Goal: Transaction & Acquisition: Obtain resource

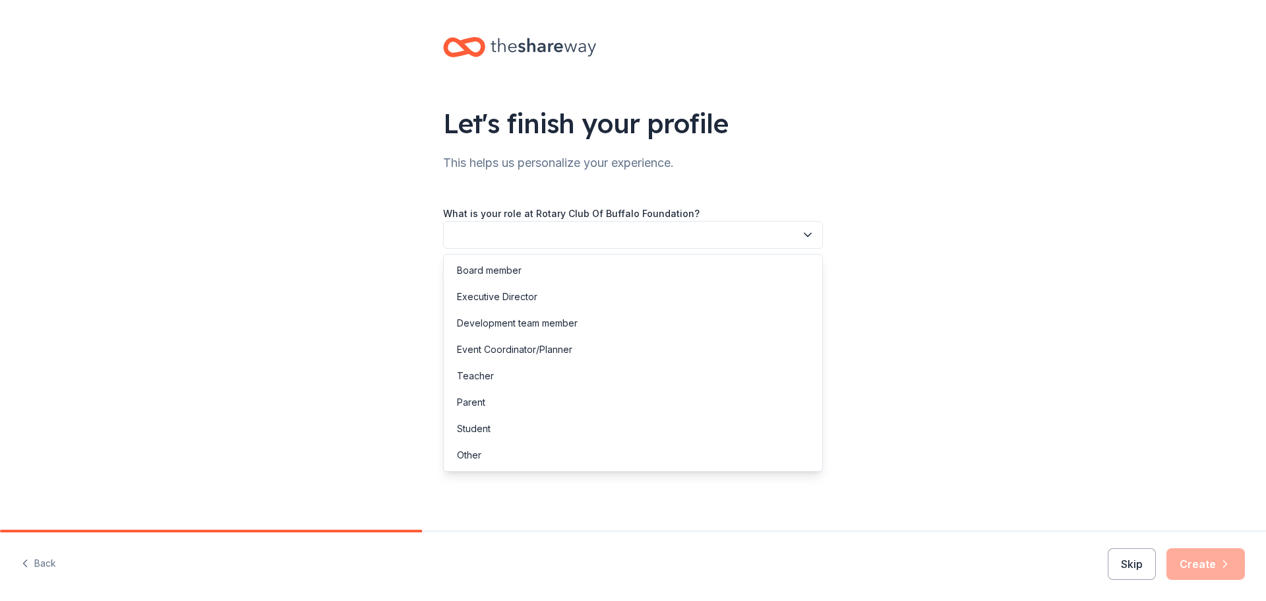
click at [806, 237] on icon "button" at bounding box center [807, 234] width 13 height 13
click at [468, 456] on div "Other" at bounding box center [469, 455] width 24 height 16
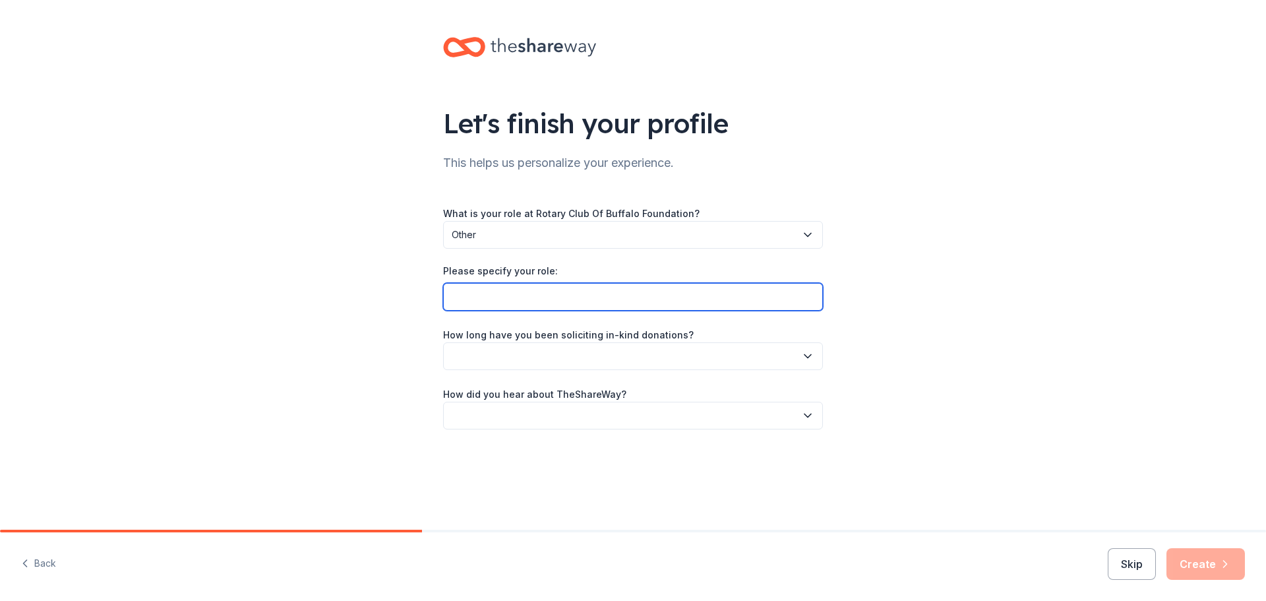
click at [509, 295] on input "Please specify your role:" at bounding box center [633, 297] width 380 height 28
type input "Volunteer"
click at [806, 356] on icon "button" at bounding box center [807, 355] width 7 height 3
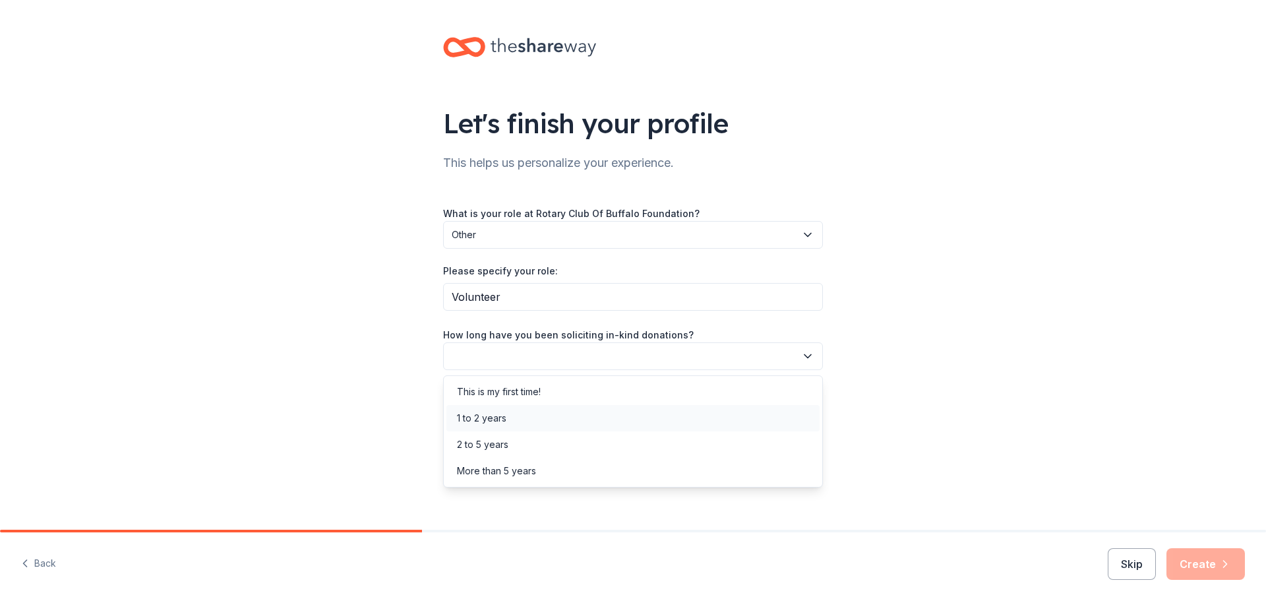
click at [489, 421] on div "1 to 2 years" at bounding box center [481, 418] width 49 height 16
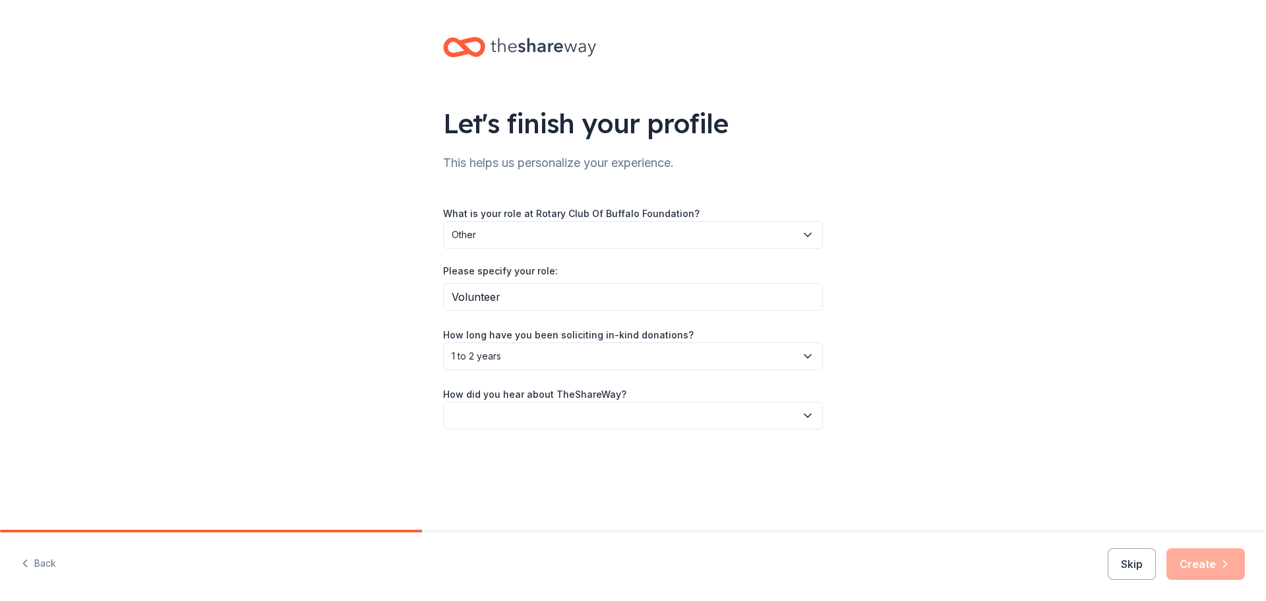
click at [807, 411] on icon "button" at bounding box center [807, 415] width 13 height 13
click at [487, 473] on div "Online search" at bounding box center [487, 477] width 60 height 16
click at [1203, 561] on button "Create" at bounding box center [1205, 564] width 78 height 32
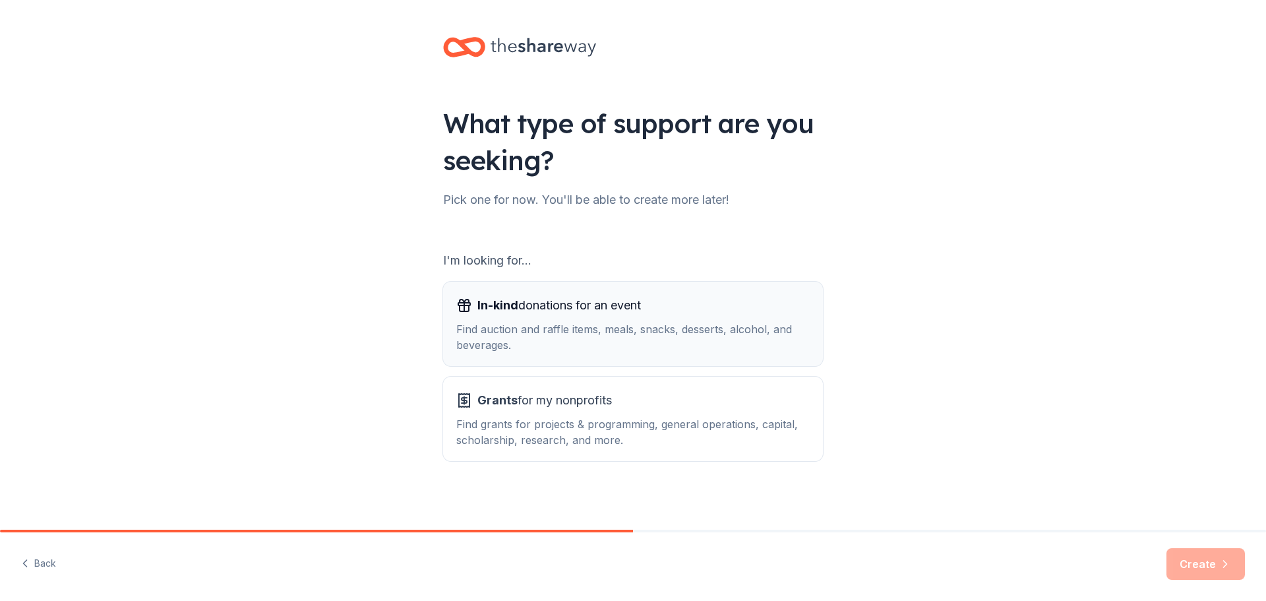
click at [522, 308] on span "In-kind donations for an event" at bounding box center [559, 305] width 164 height 21
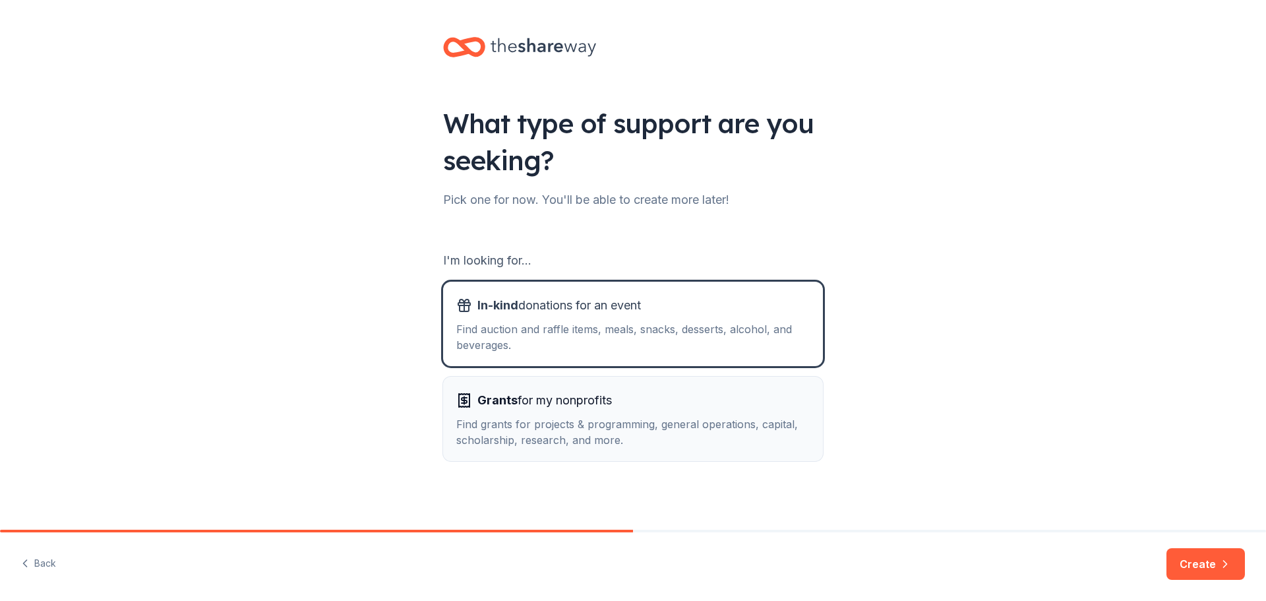
click at [519, 402] on span "Grants for my nonprofits" at bounding box center [544, 400] width 135 height 21
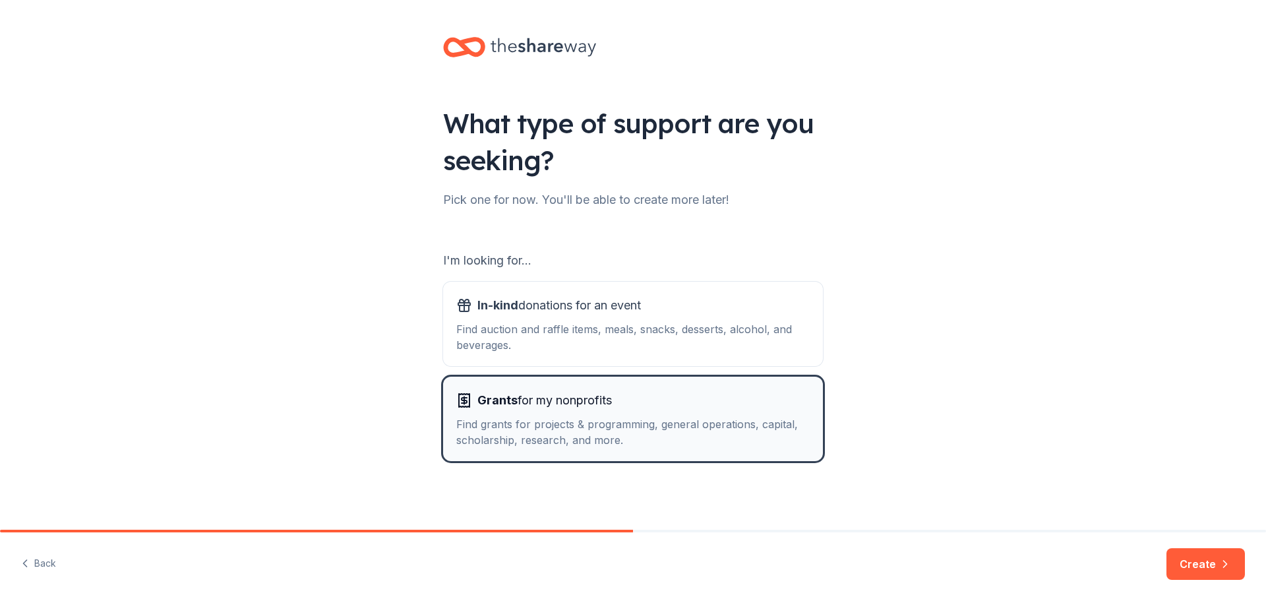
click at [564, 424] on div "Find grants for projects & programming, general operations, capital, scholarshi…" at bounding box center [632, 432] width 353 height 32
click at [1197, 564] on button "Create" at bounding box center [1205, 564] width 78 height 32
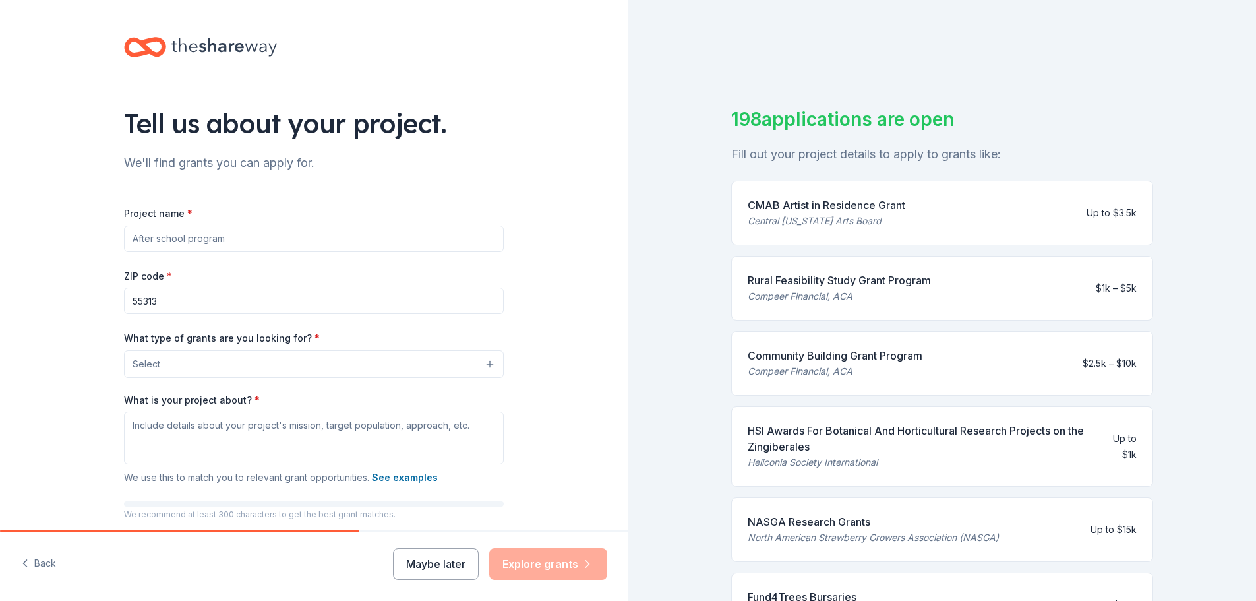
drag, startPoint x: 311, startPoint y: 243, endPoint x: 264, endPoint y: 243, distance: 46.2
click at [264, 243] on input "Project name *" at bounding box center [314, 238] width 380 height 26
type input "Adopt-a-family"
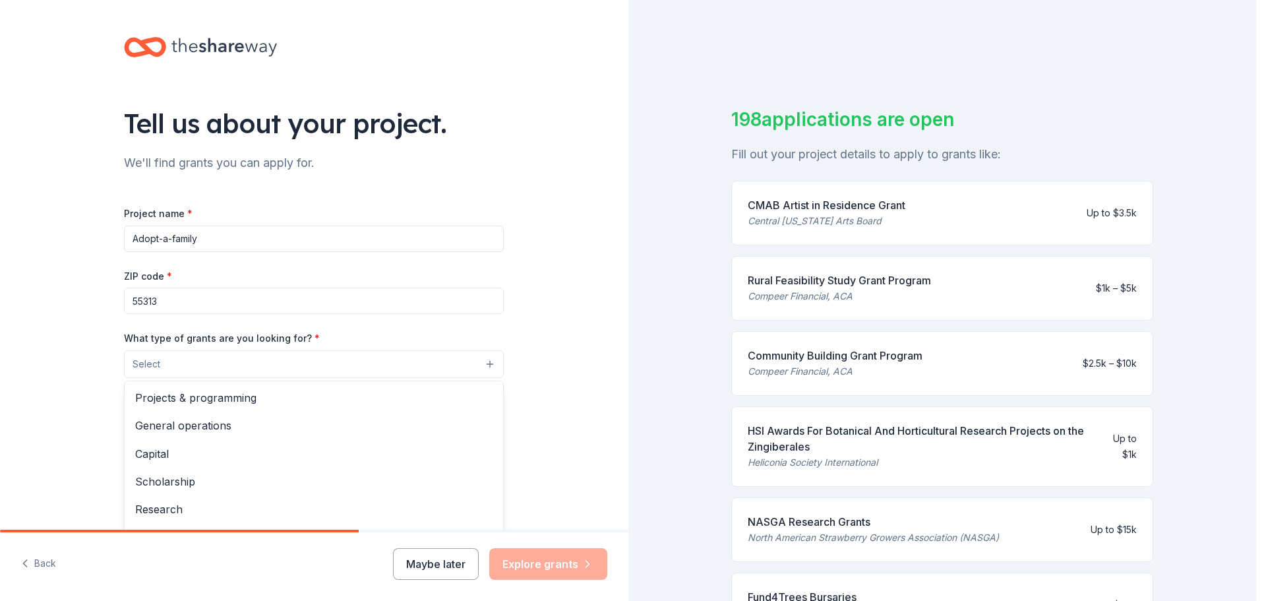
click at [487, 363] on button "Select" at bounding box center [314, 364] width 380 height 28
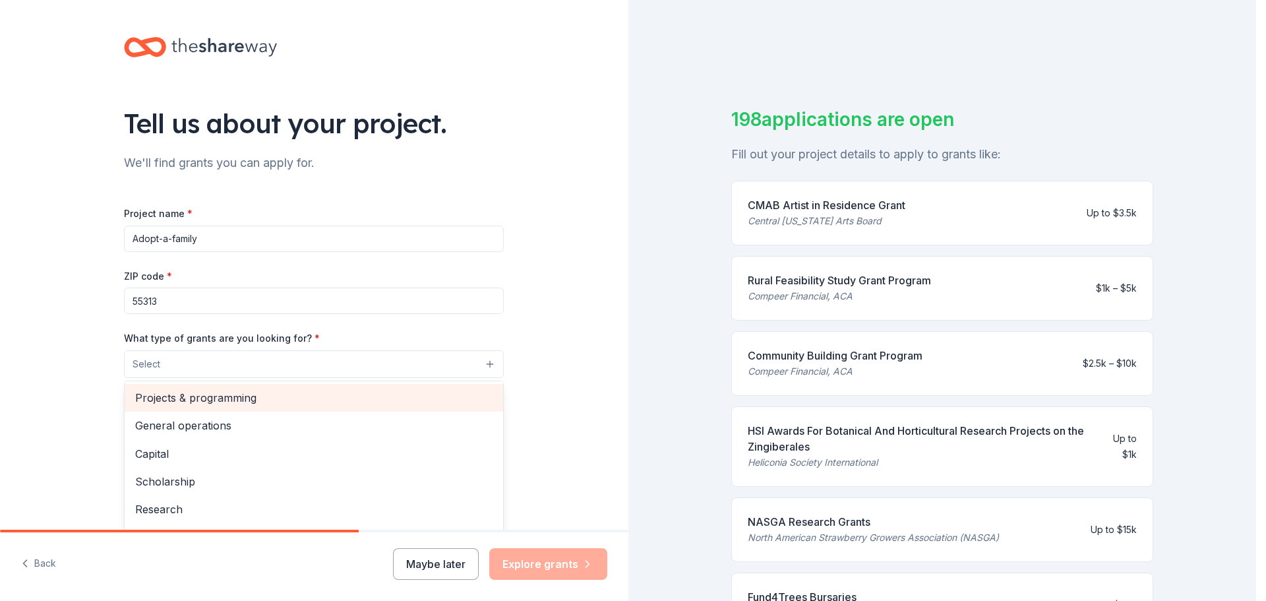
click at [208, 395] on span "Projects & programming" at bounding box center [313, 397] width 357 height 17
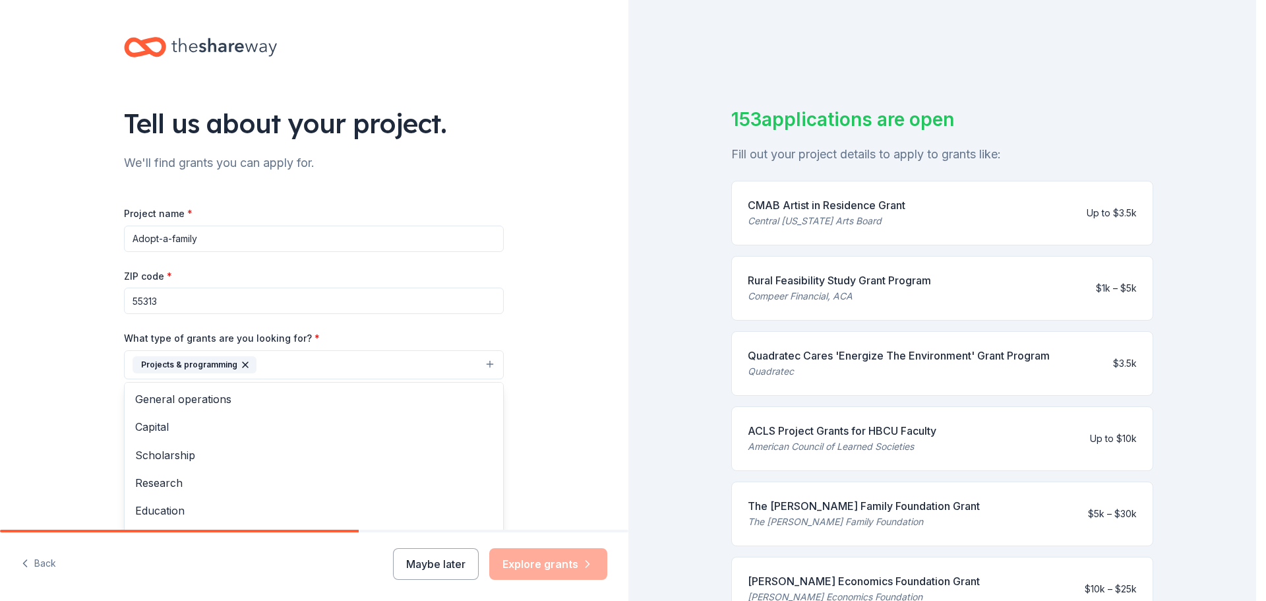
click at [524, 290] on div "Tell us about your project. We'll find grants you can apply for. Project name *…" at bounding box center [314, 316] width 628 height 632
click at [290, 363] on button "Projects & programming" at bounding box center [314, 364] width 380 height 29
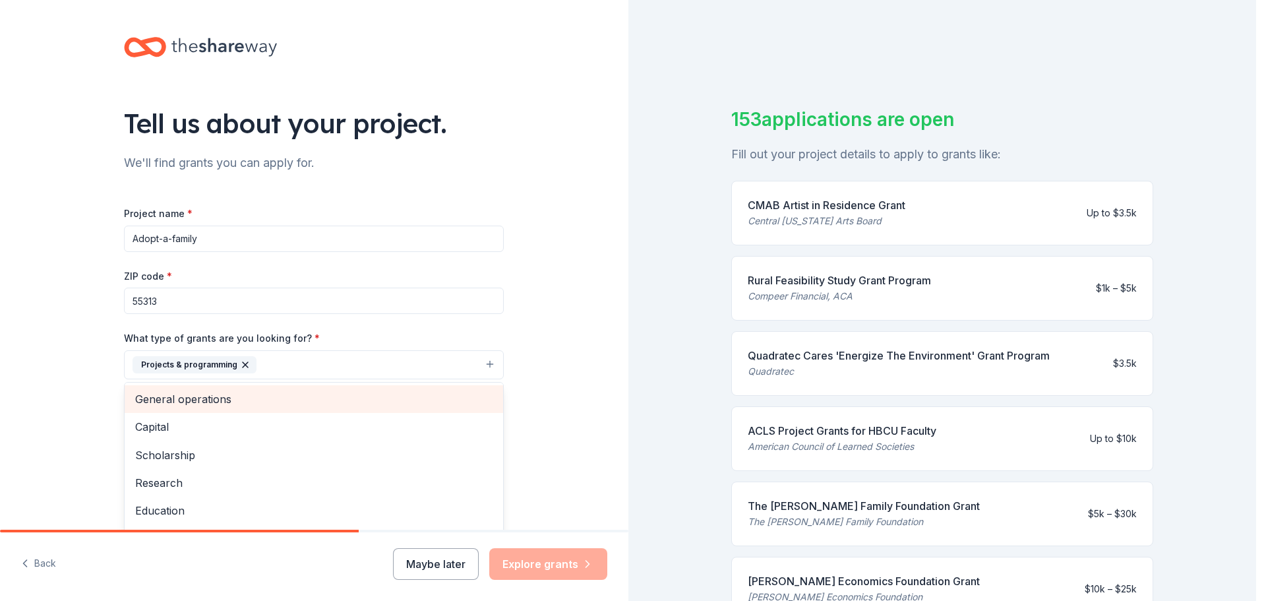
click at [185, 398] on span "General operations" at bounding box center [313, 398] width 357 height 17
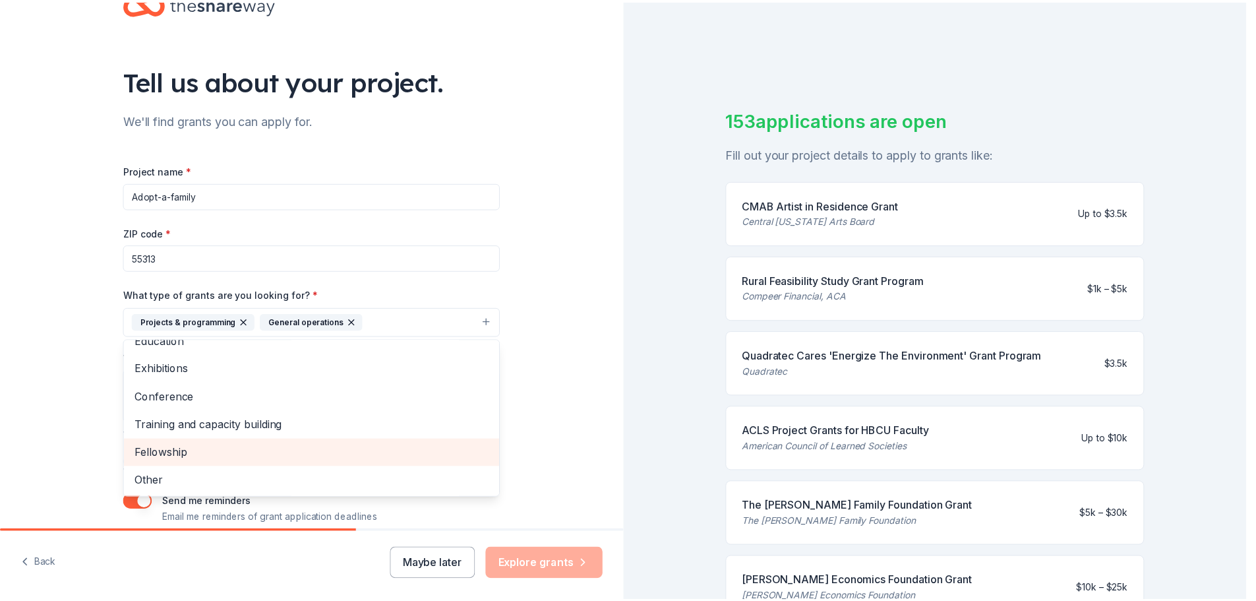
scroll to position [66, 0]
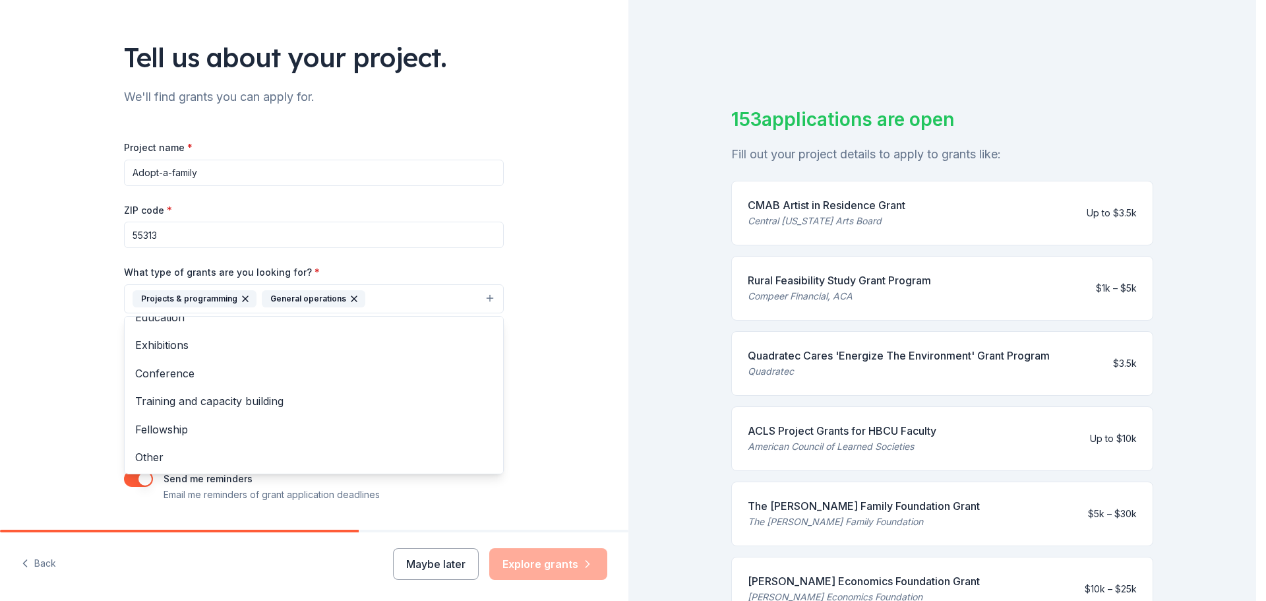
click at [562, 273] on div "Tell us about your project. We'll find grants you can apply for. Project name *…" at bounding box center [314, 250] width 628 height 632
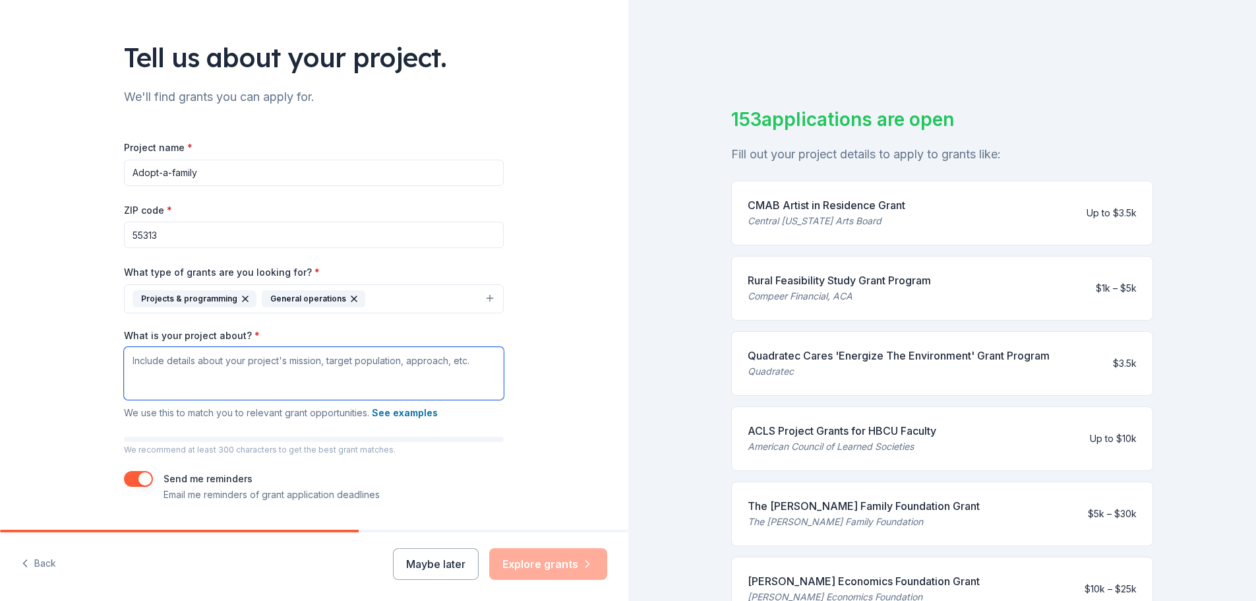
click at [174, 365] on textarea "What is your project about? *" at bounding box center [314, 373] width 380 height 53
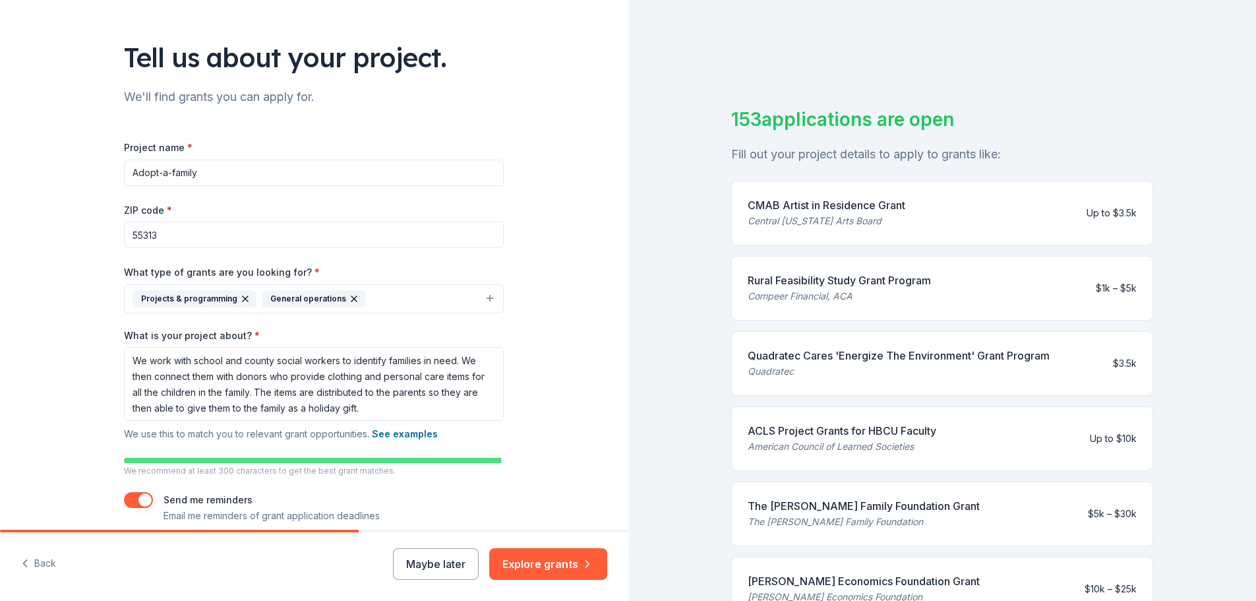
click at [552, 375] on div "Tell us about your project. We'll find grants you can apply for. Project name *…" at bounding box center [314, 260] width 628 height 653
click at [371, 410] on textarea "We work with school and county social workers to identify families in need. We …" at bounding box center [314, 384] width 380 height 74
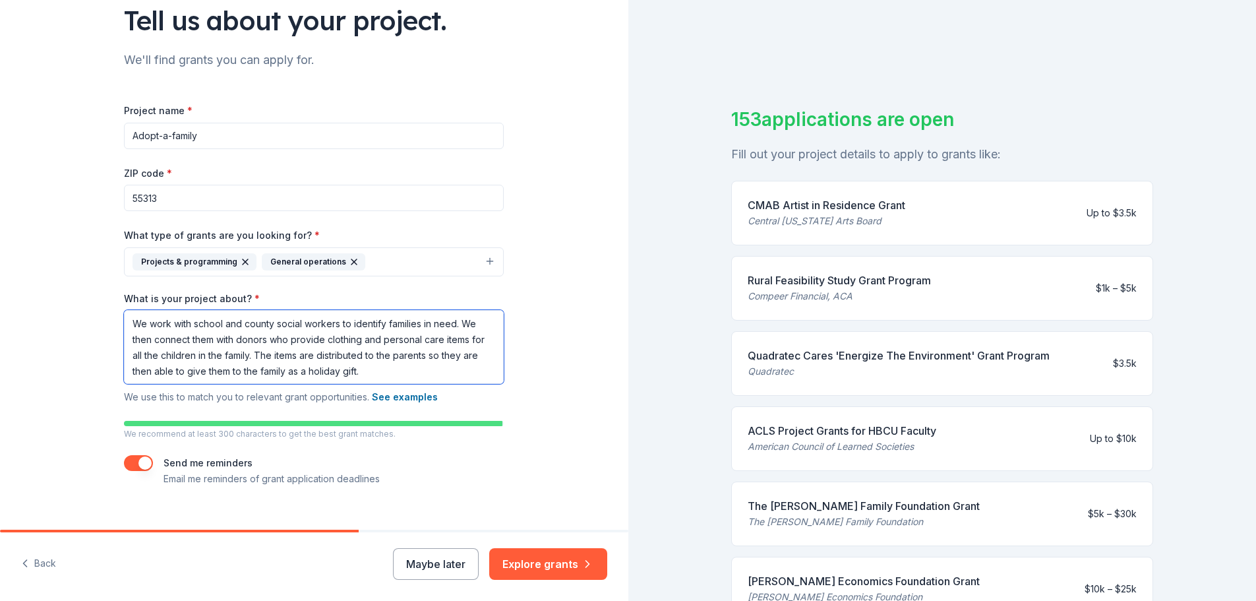
scroll to position [123, 0]
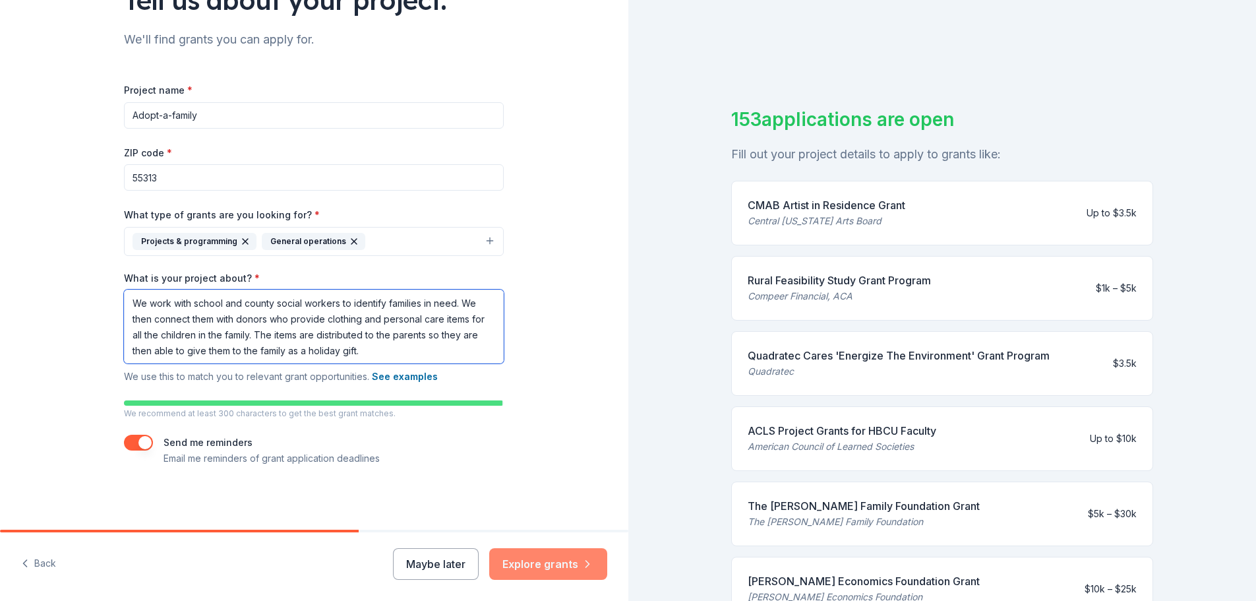
type textarea "We work with school and county social workers to identify families in need. We …"
click at [539, 562] on button "Explore grants" at bounding box center [548, 564] width 118 height 32
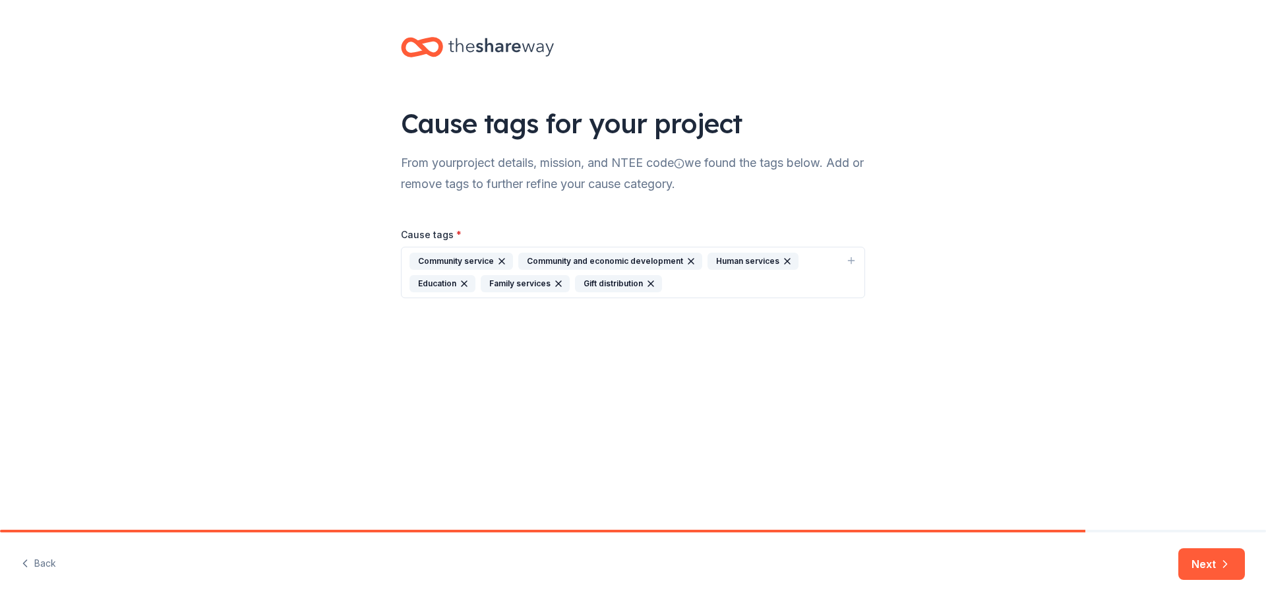
click at [464, 282] on icon "button" at bounding box center [464, 283] width 11 height 11
click at [1206, 563] on button "Next" at bounding box center [1211, 564] width 67 height 32
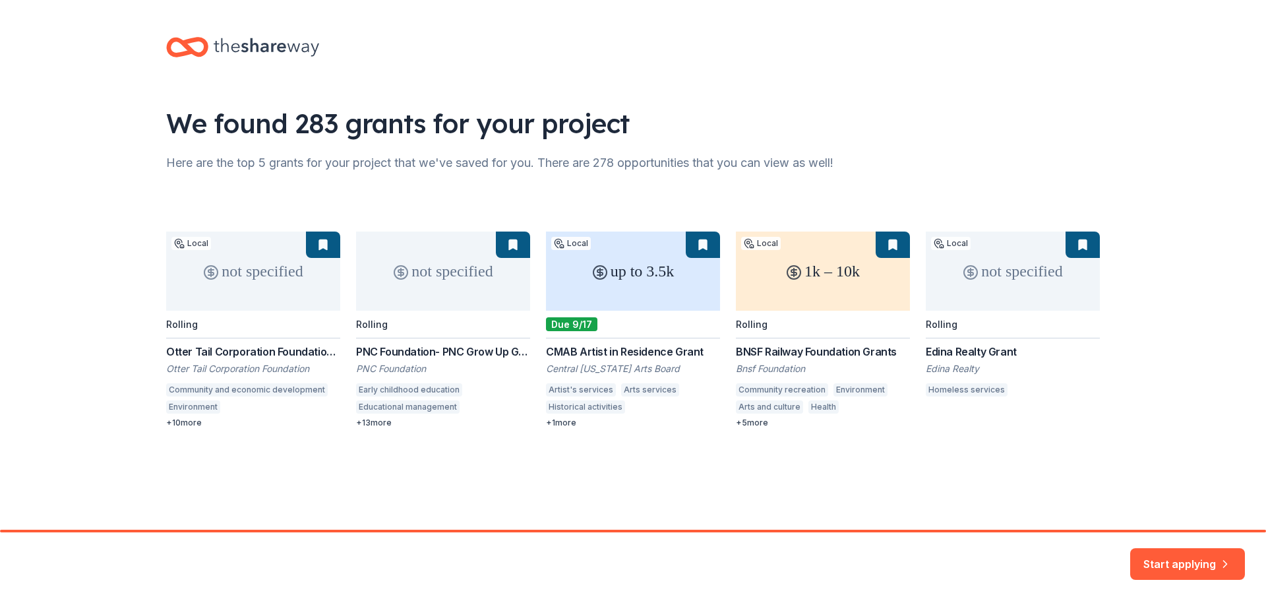
drag, startPoint x: 798, startPoint y: 351, endPoint x: 1168, endPoint y: 417, distance: 376.3
click at [1169, 417] on div "We found 283 grants for your project Here are the top 5 grants for your project…" at bounding box center [633, 245] width 1266 height 491
click at [771, 350] on div "not specified Local Rolling Otter Tail Corporation Foundation Grant Program Ott…" at bounding box center [633, 329] width 934 height 196
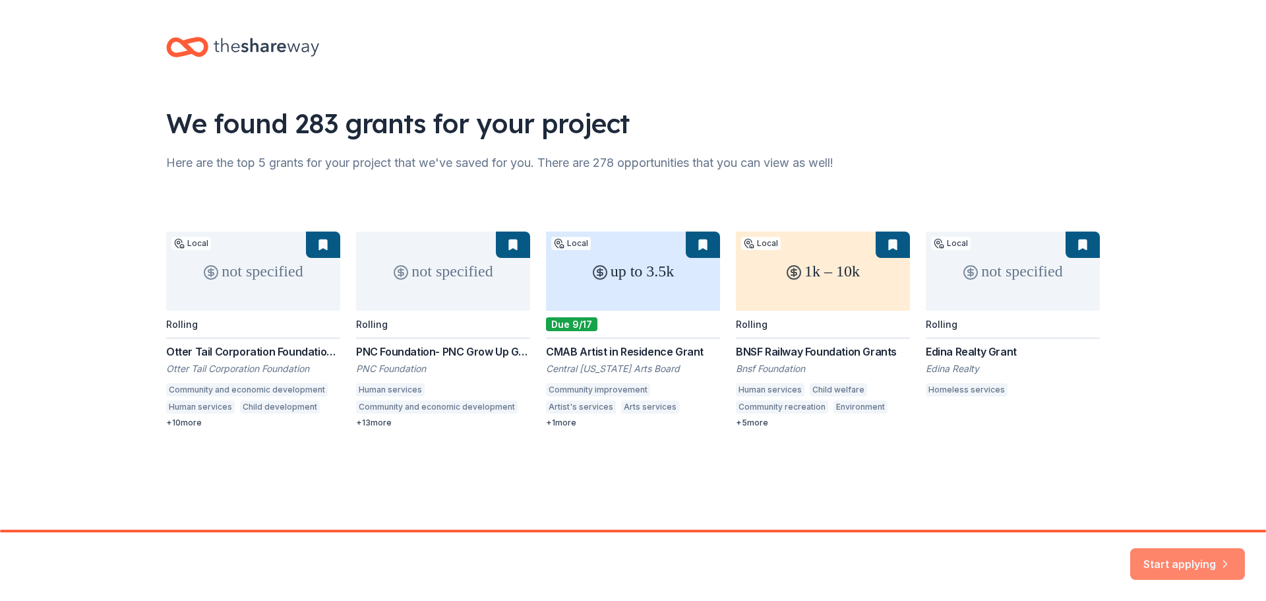
click at [1181, 557] on button "Start applying" at bounding box center [1187, 556] width 115 height 32
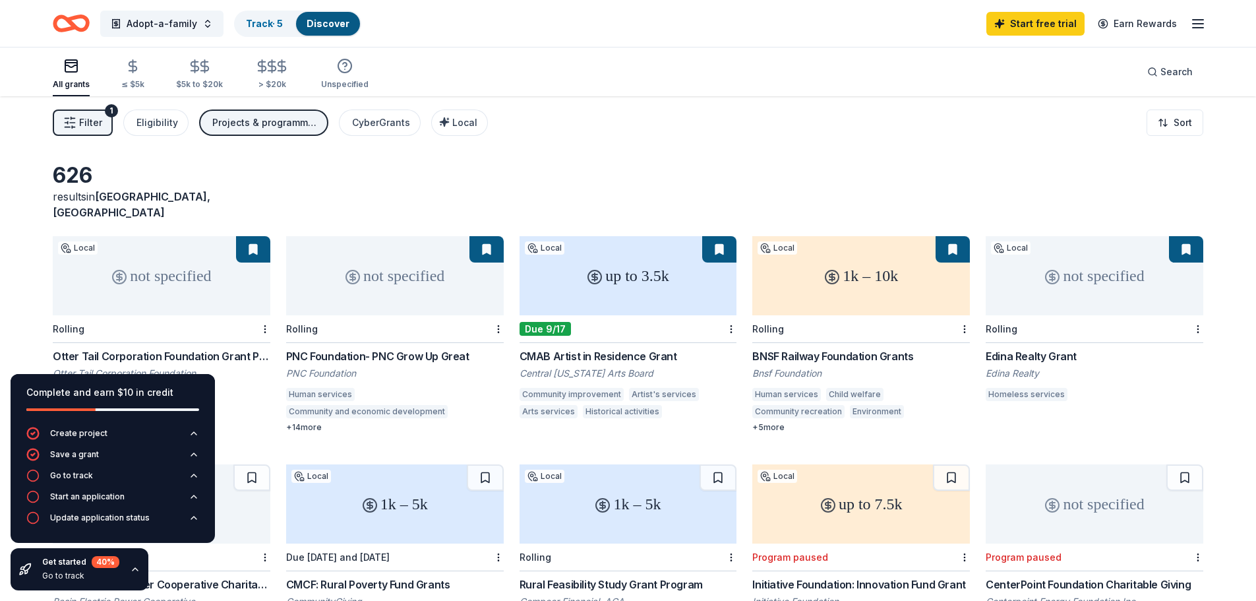
click at [133, 570] on icon "button" at bounding box center [135, 569] width 11 height 11
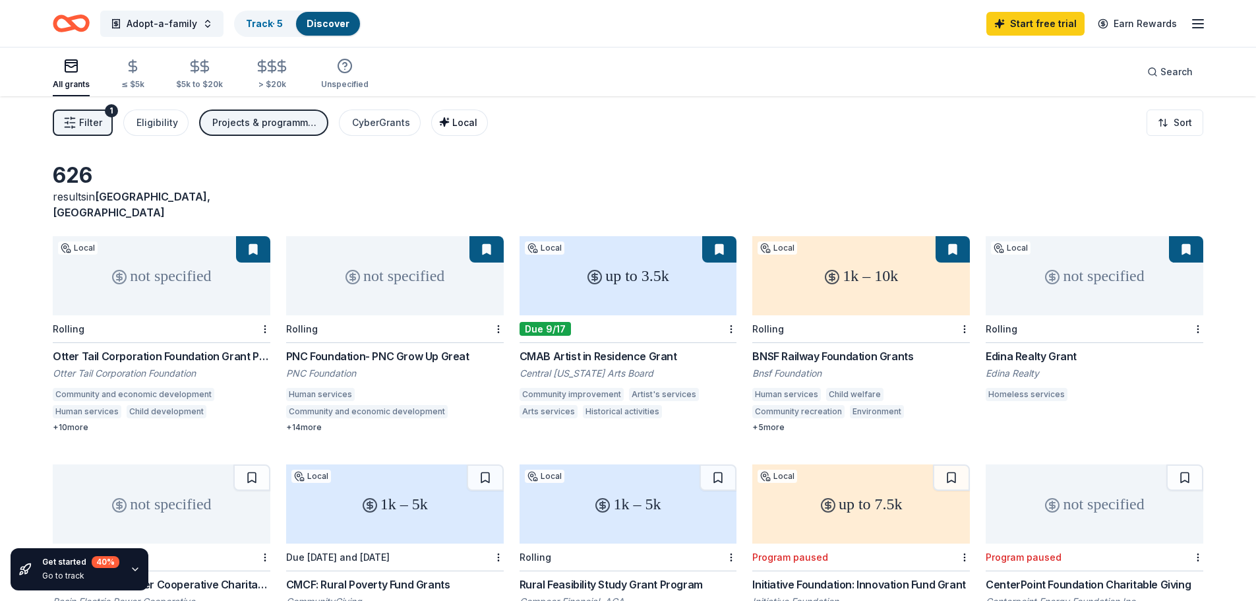
click at [458, 120] on span "Local" at bounding box center [464, 122] width 25 height 11
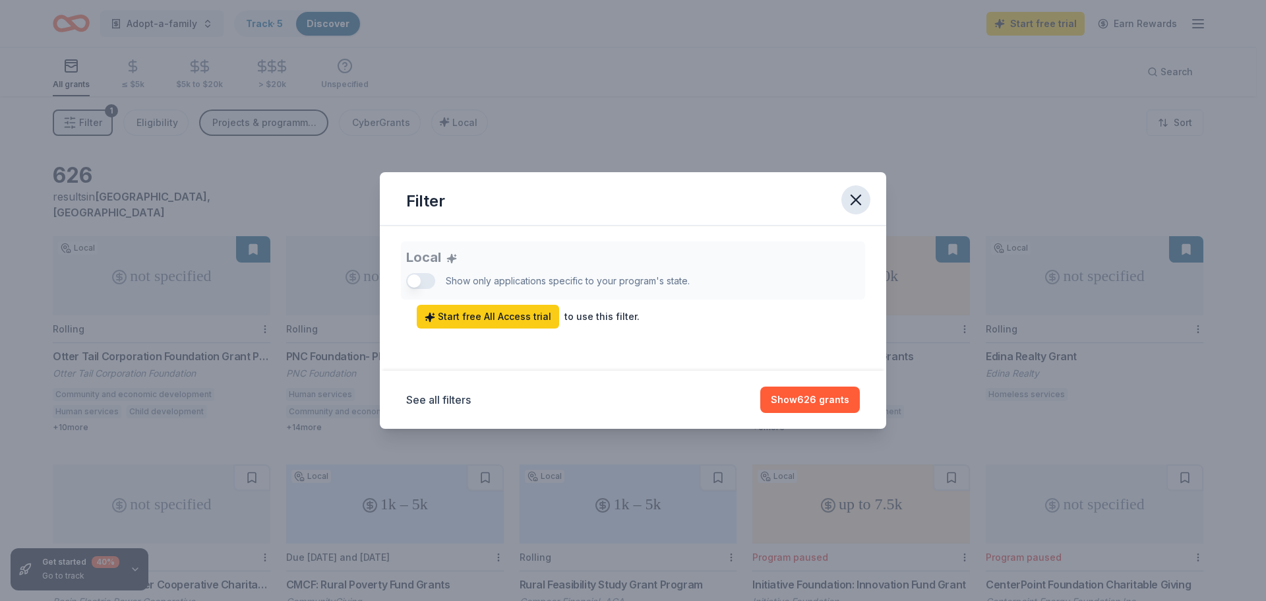
click at [856, 197] on icon "button" at bounding box center [856, 200] width 18 height 18
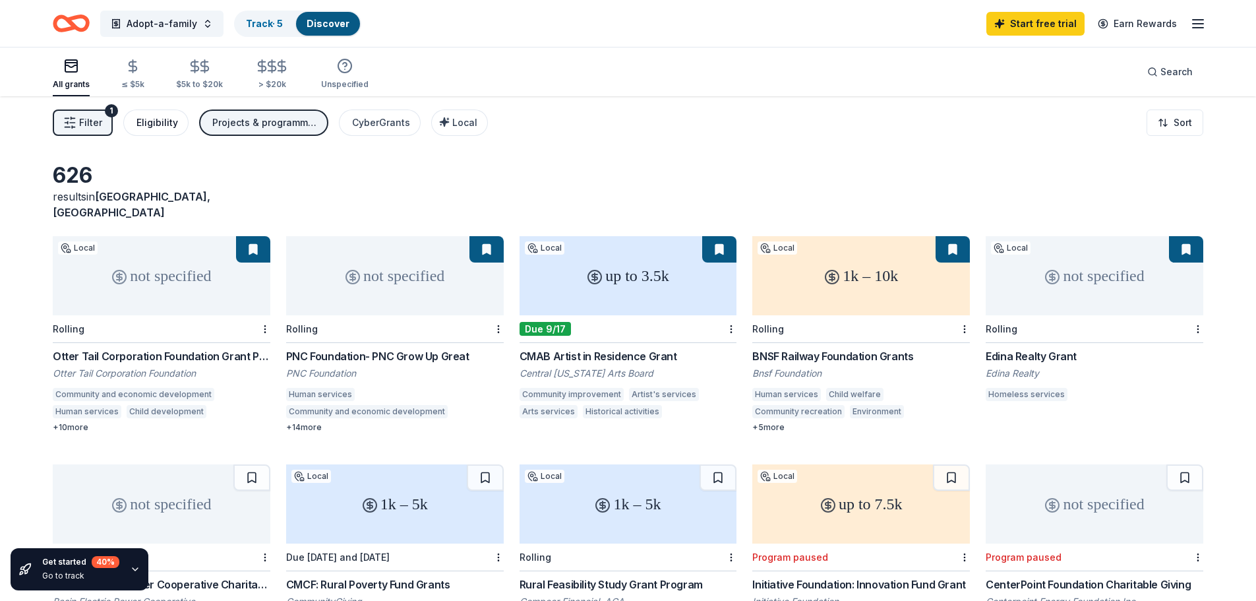
click at [158, 121] on div "Eligibility" at bounding box center [157, 123] width 42 height 16
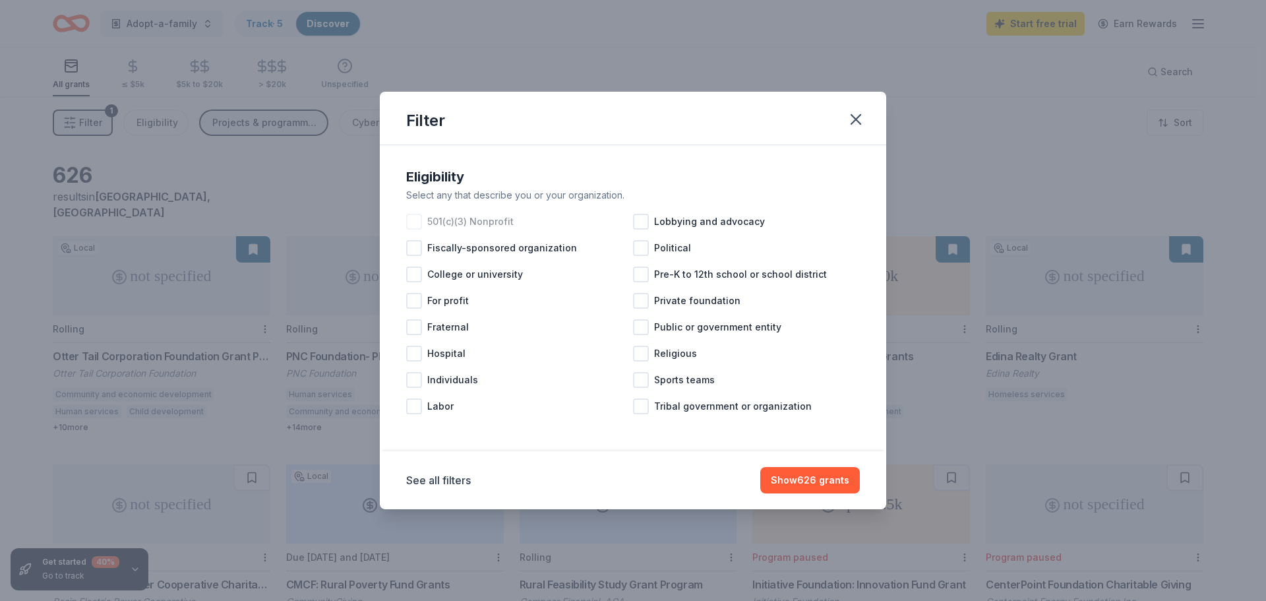
click at [409, 220] on div at bounding box center [414, 222] width 16 height 16
click at [415, 329] on div at bounding box center [414, 327] width 16 height 16
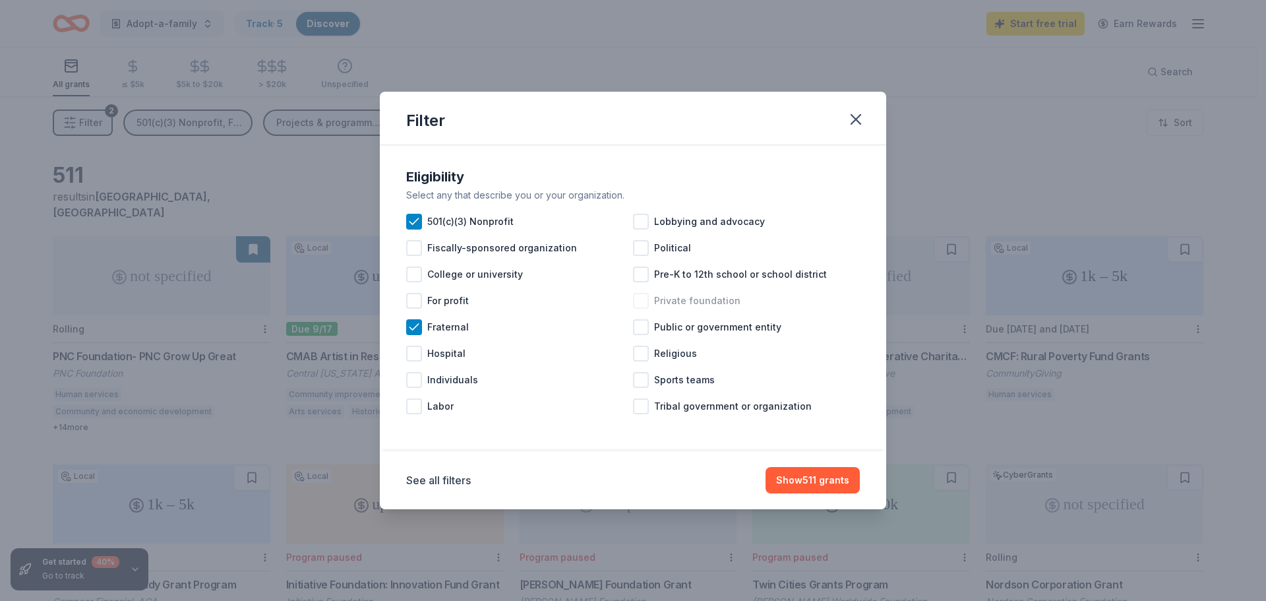
click at [644, 299] on div at bounding box center [641, 301] width 16 height 16
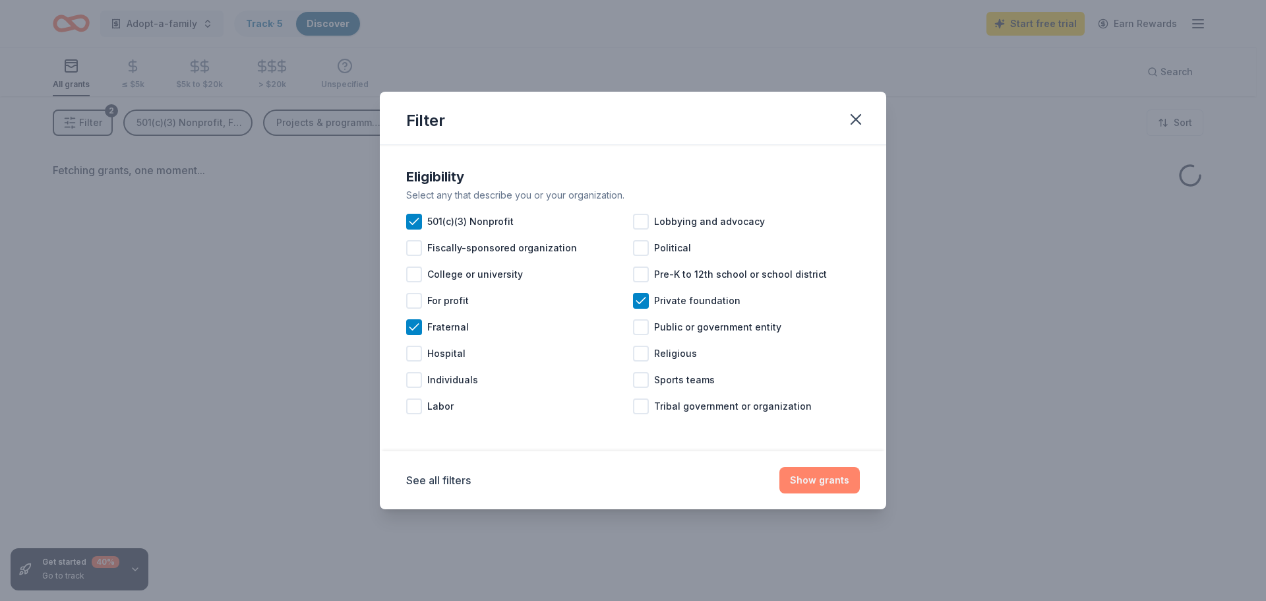
click at [830, 481] on button "Show grants" at bounding box center [819, 480] width 80 height 26
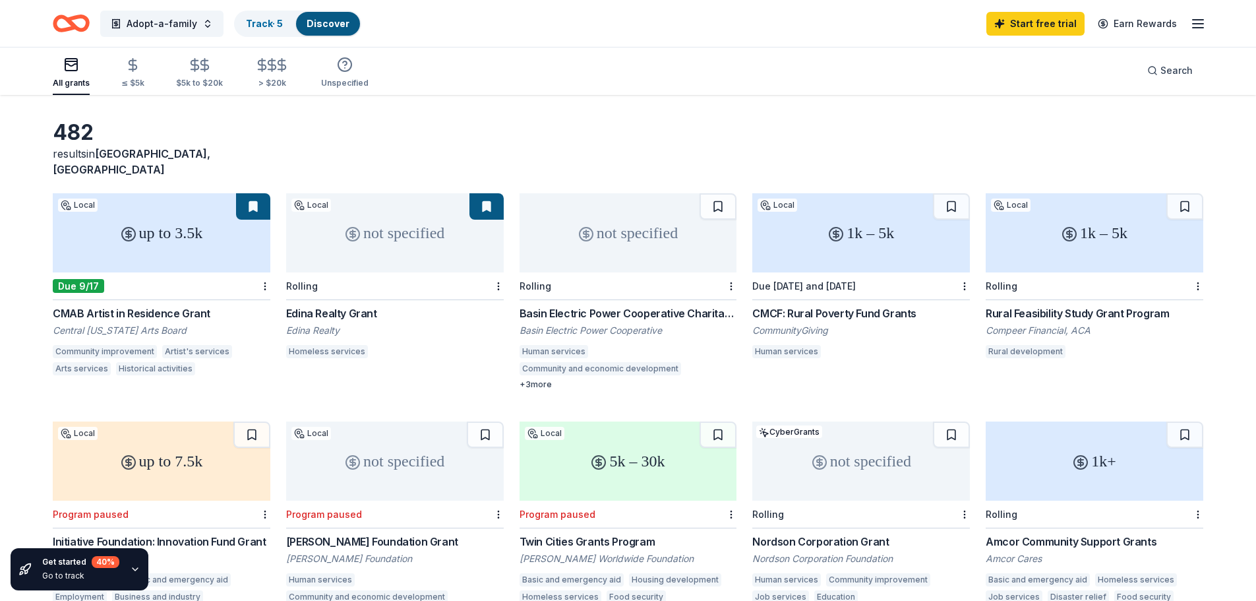
scroll to position [66, 0]
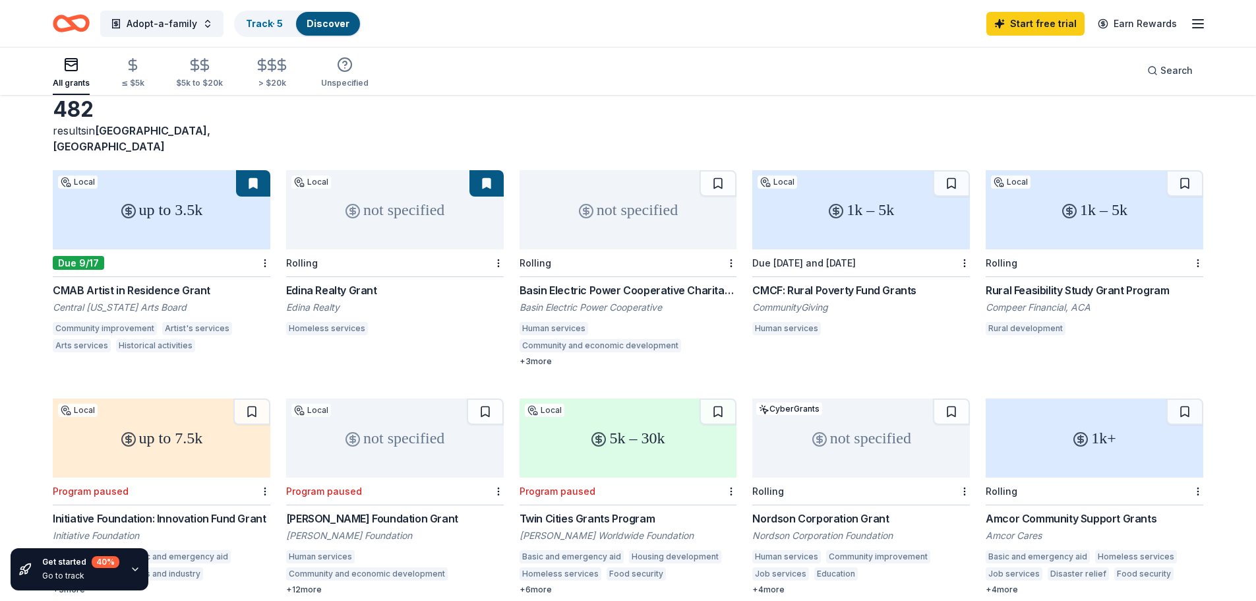
click at [1195, 22] on icon "button" at bounding box center [1198, 24] width 16 height 16
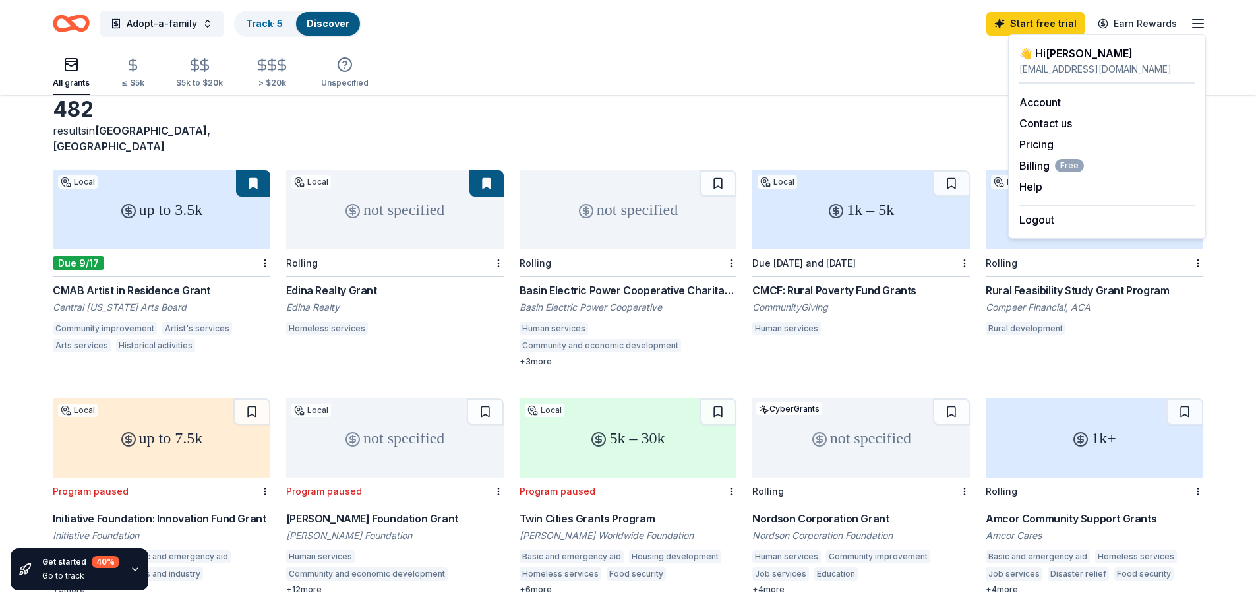
click at [818, 42] on div "Adopt-a-family Track · 5 Discover Start free trial Earn Rewards" at bounding box center [628, 23] width 1256 height 47
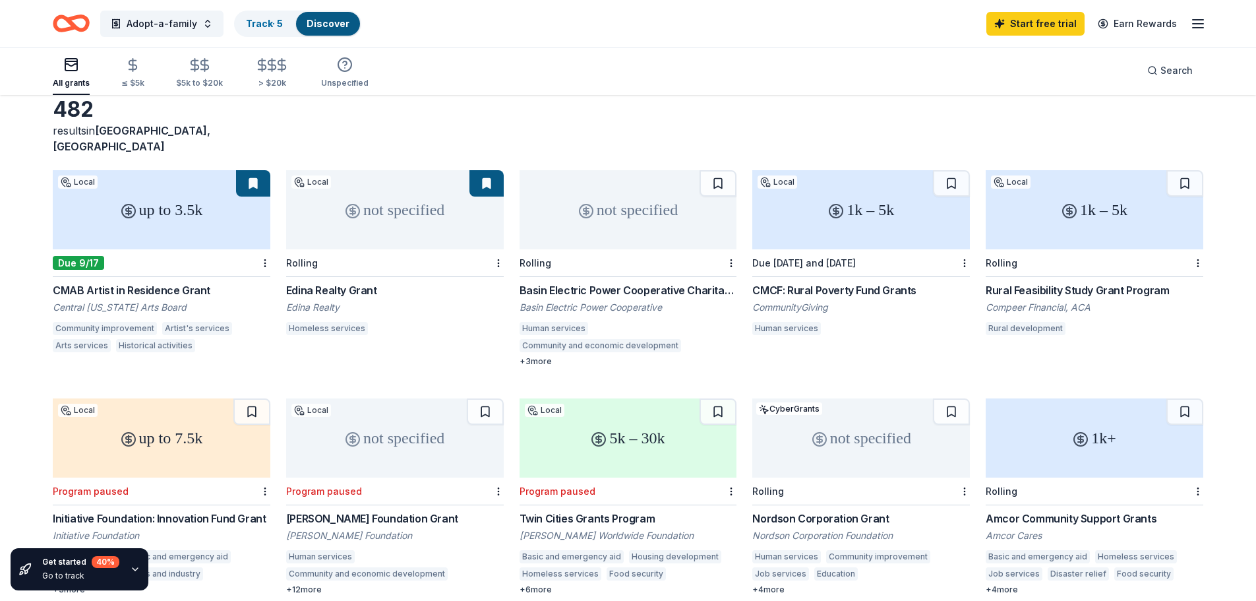
click at [260, 170] on button at bounding box center [253, 183] width 34 height 26
click at [860, 203] on div "1k – 5k" at bounding box center [861, 209] width 218 height 79
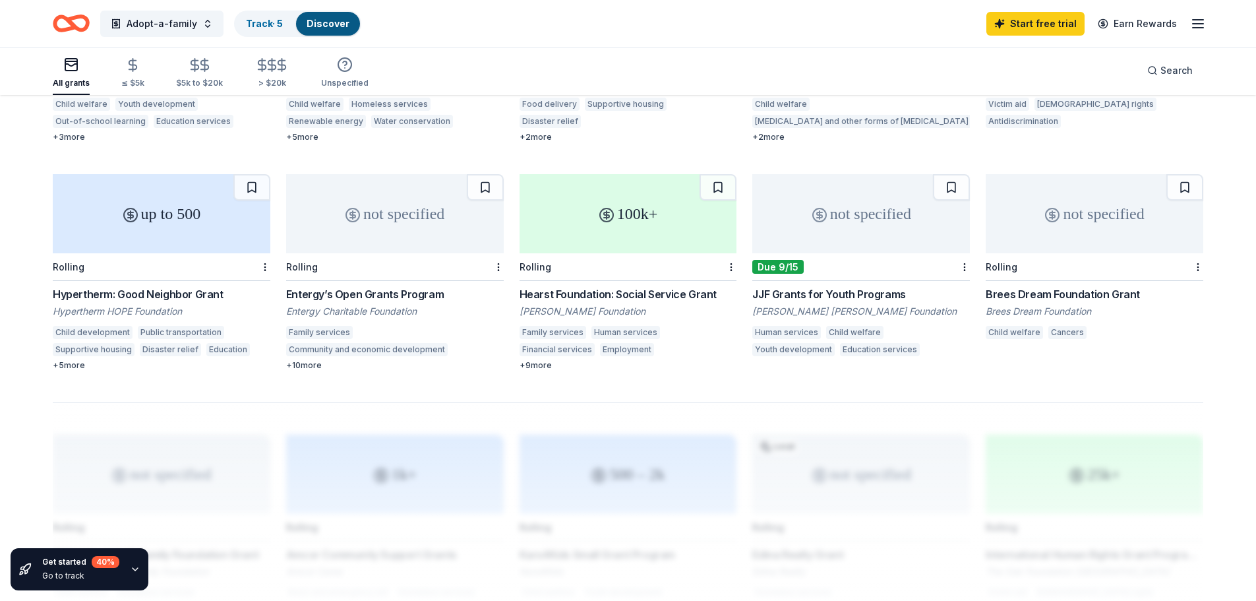
scroll to position [725, 0]
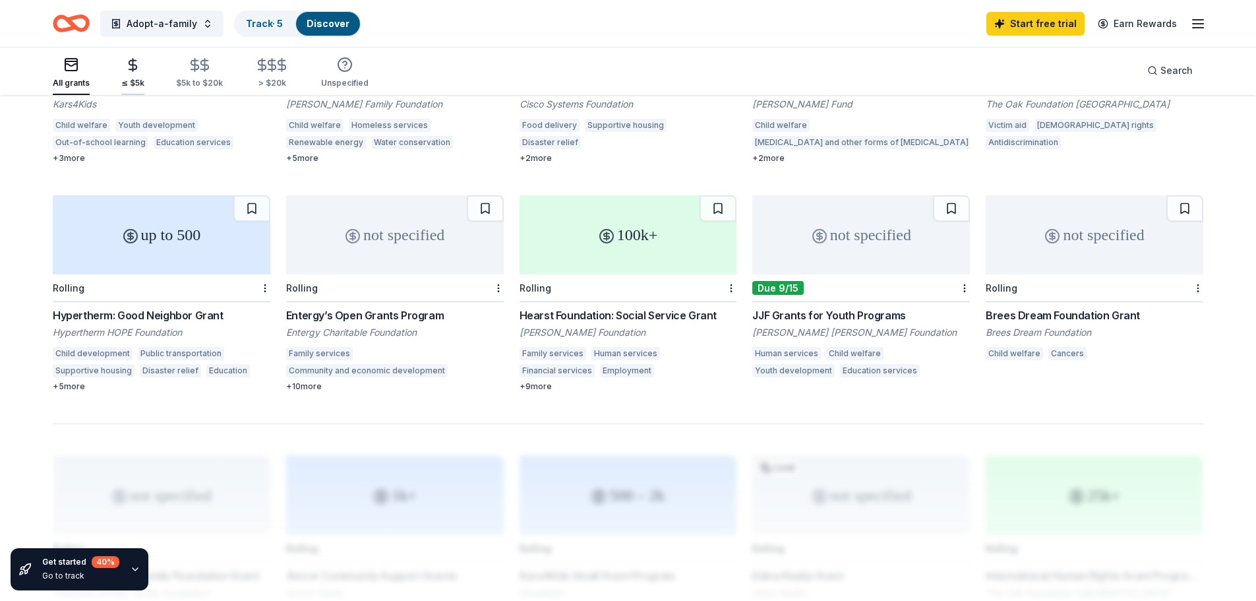
click at [131, 63] on icon "button" at bounding box center [132, 64] width 15 height 15
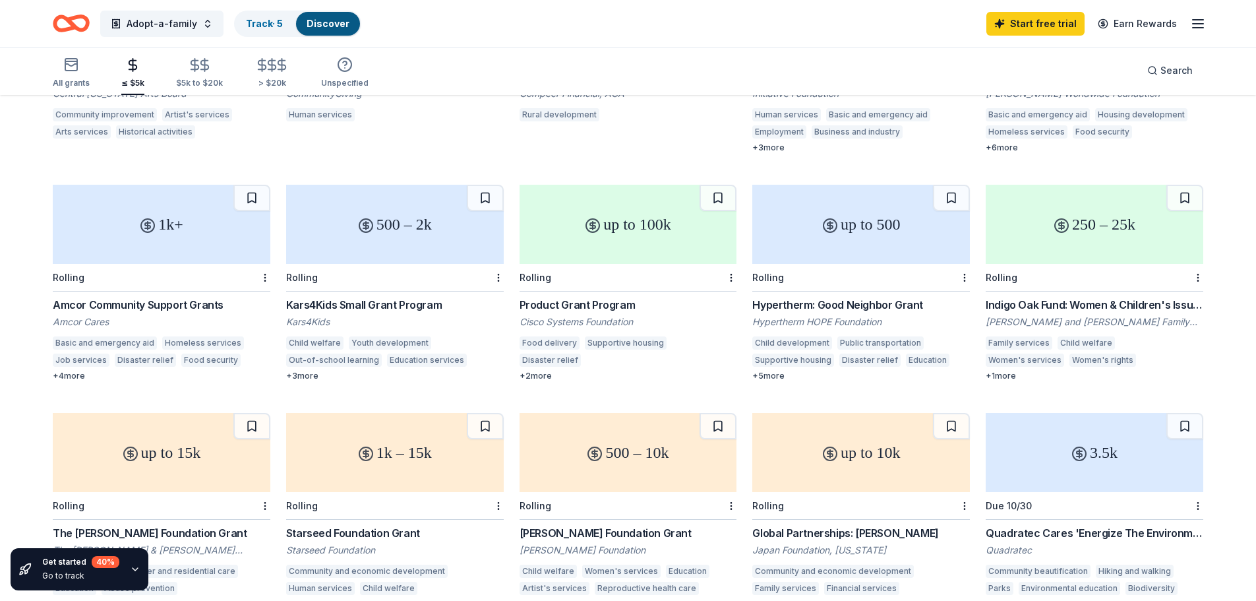
scroll to position [282, 0]
click at [537, 369] on div "+ 2 more" at bounding box center [629, 374] width 218 height 11
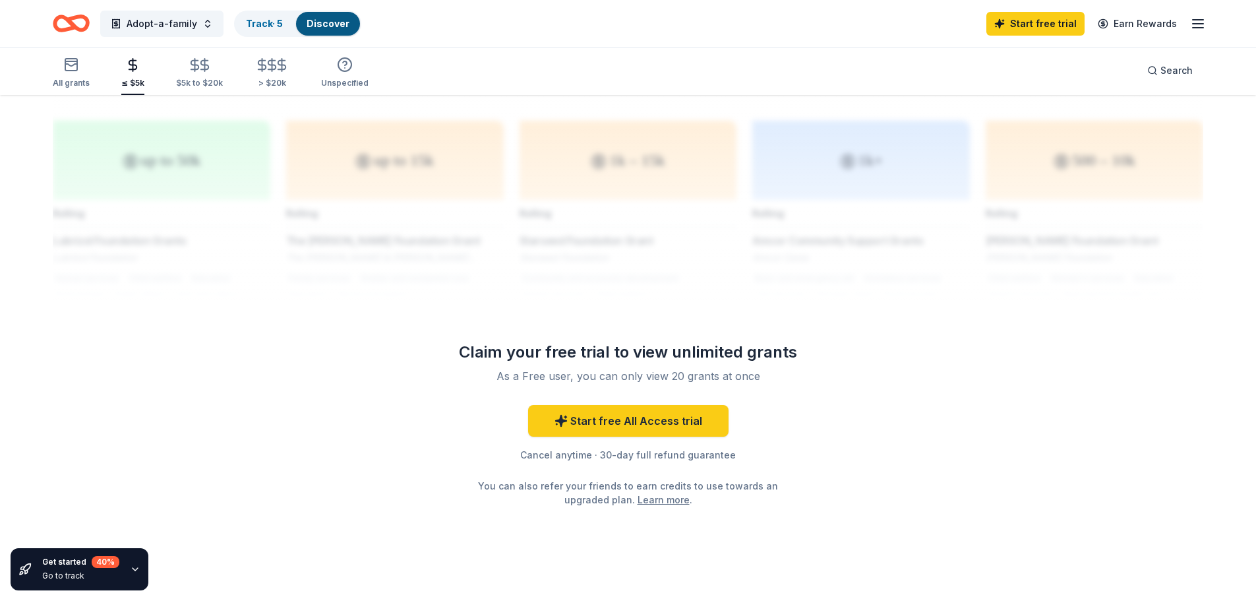
scroll to position [1061, 0]
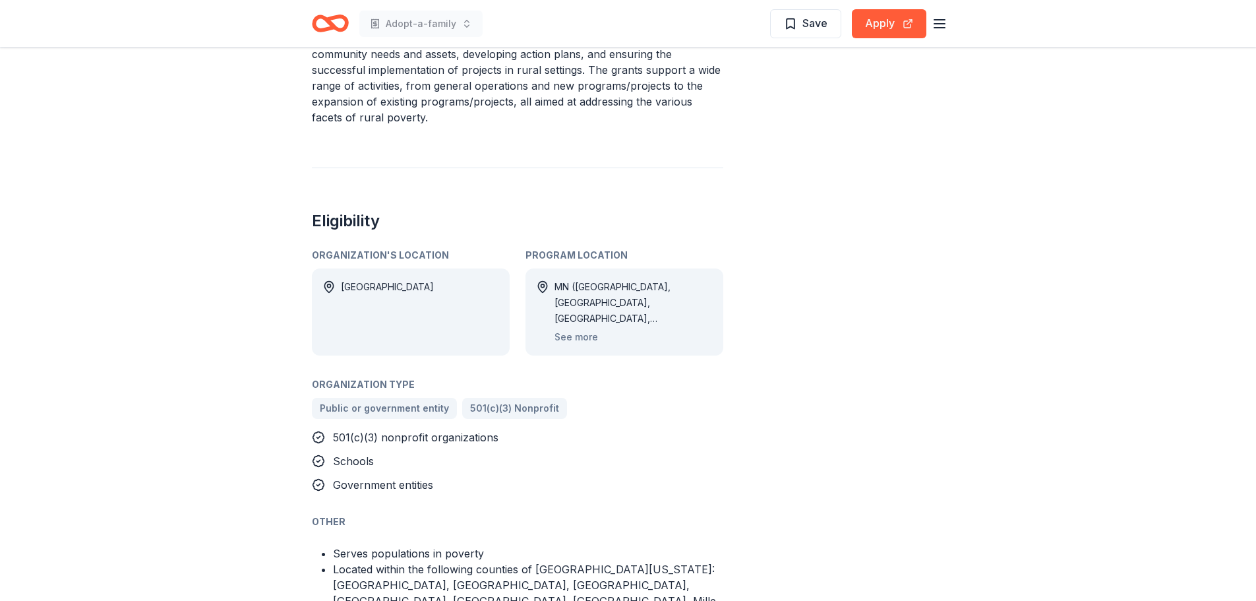
scroll to position [593, 0]
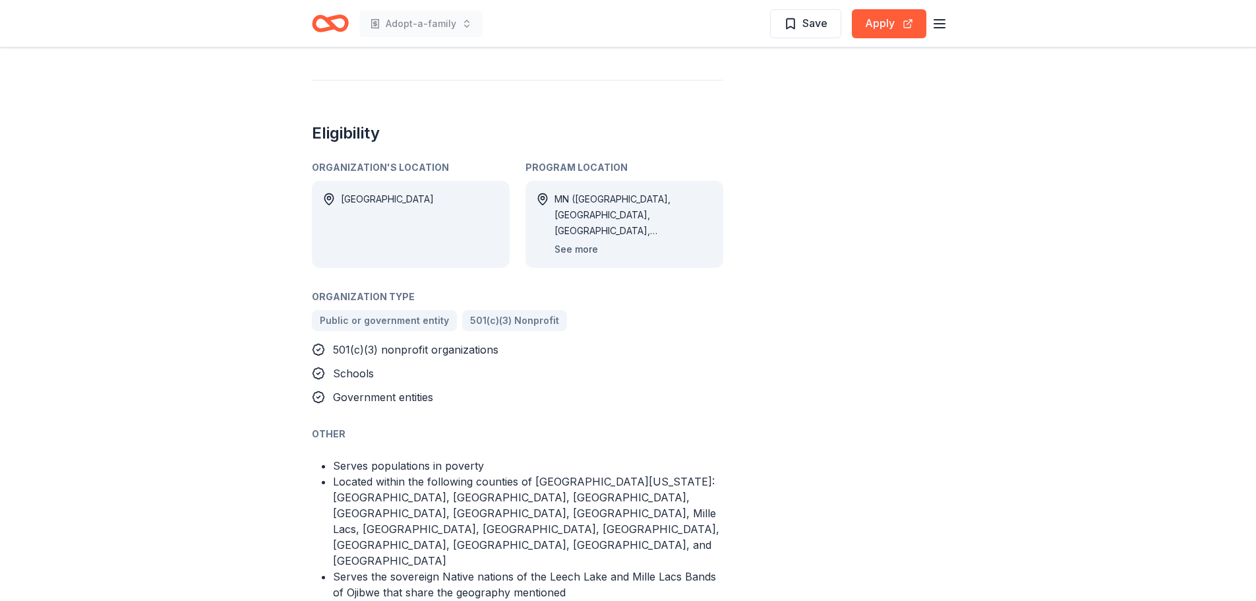
click at [582, 241] on button "See more" at bounding box center [576, 249] width 44 height 16
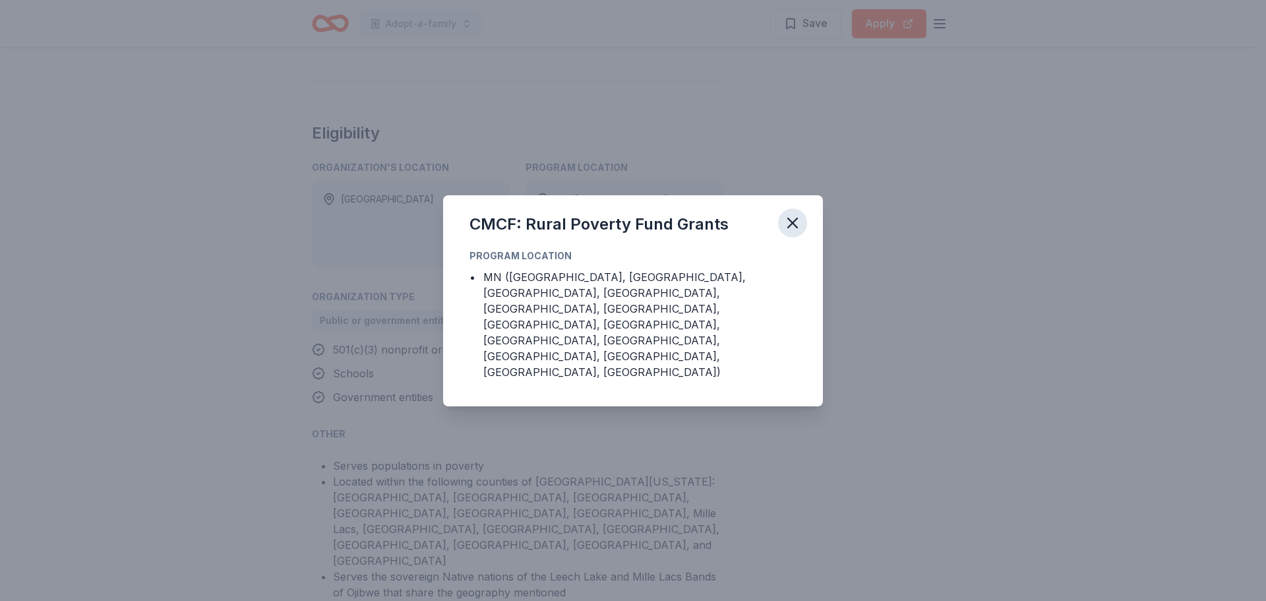
click at [788, 227] on icon "button" at bounding box center [792, 222] width 9 height 9
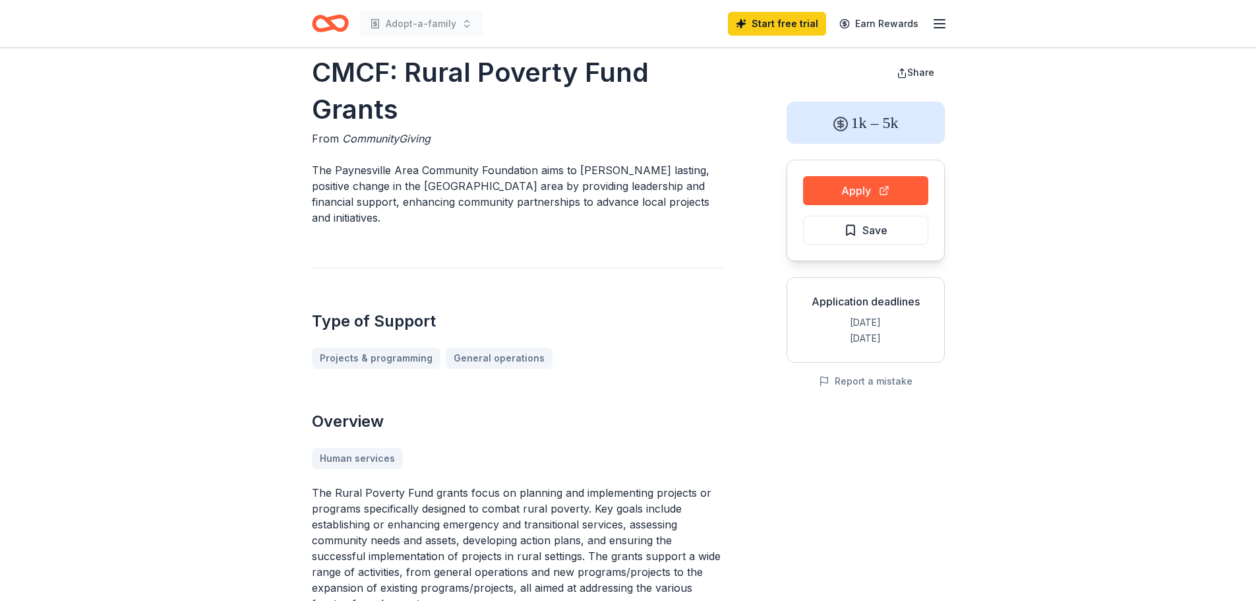
scroll to position [0, 0]
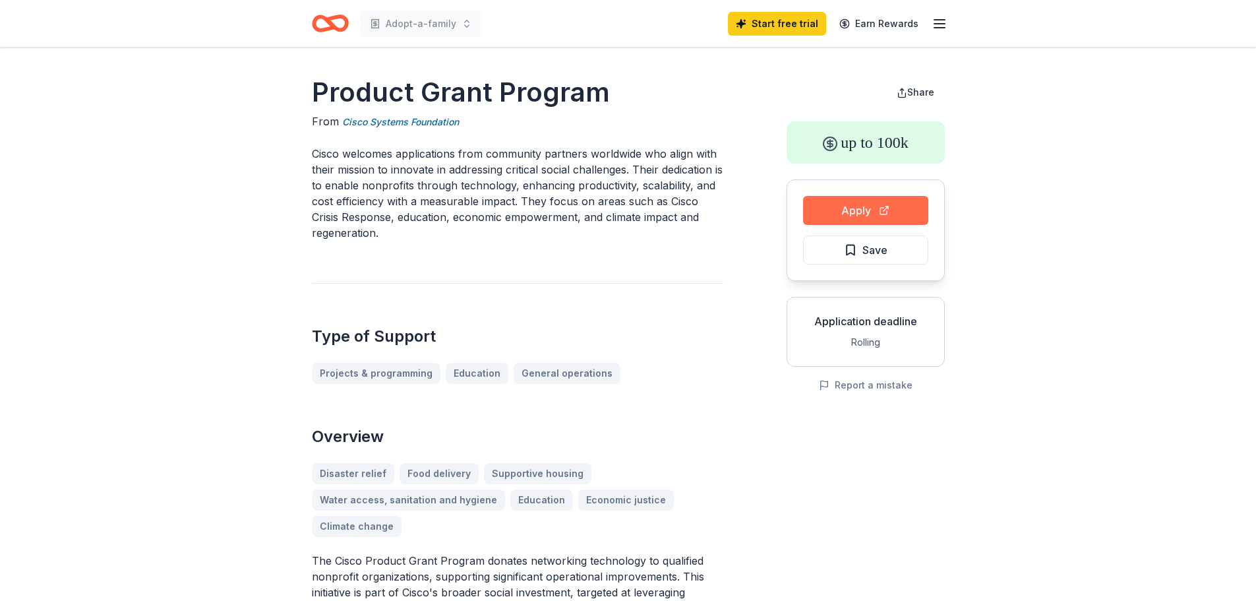
click at [854, 207] on button "Apply" at bounding box center [865, 210] width 125 height 29
